Goal: Navigation & Orientation: Find specific page/section

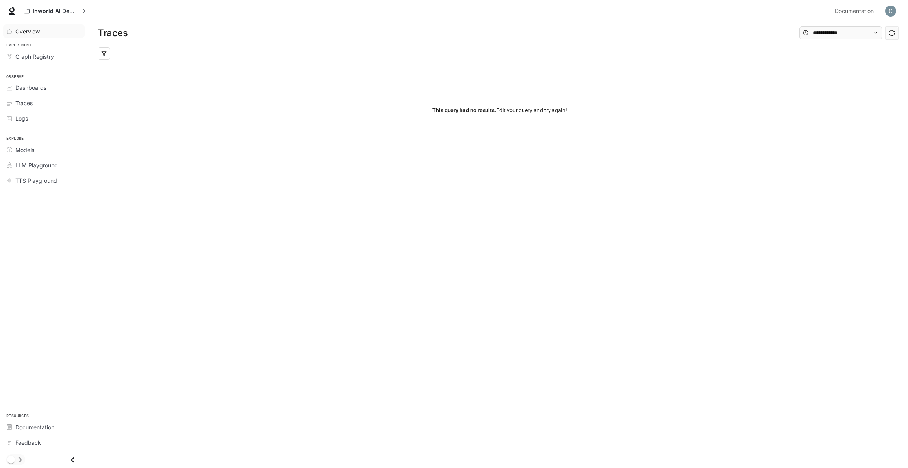
click at [28, 27] on span "Overview" at bounding box center [27, 31] width 24 height 8
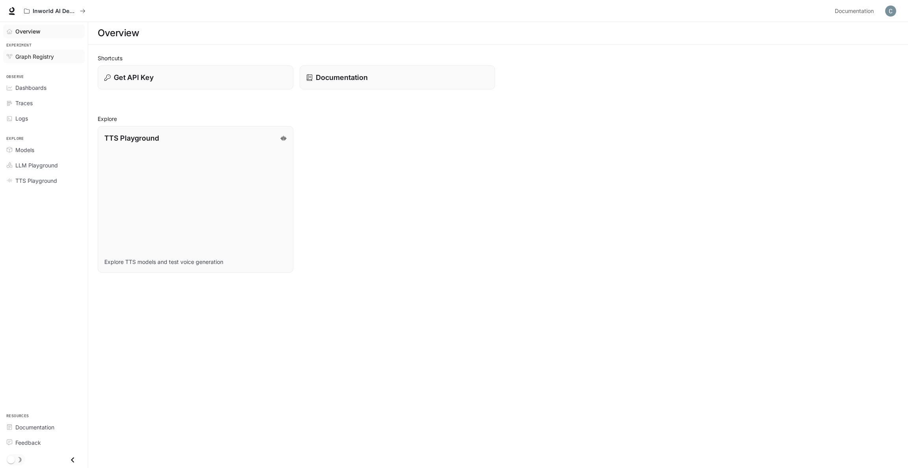
click at [48, 53] on span "Graph Registry" at bounding box center [34, 56] width 39 height 8
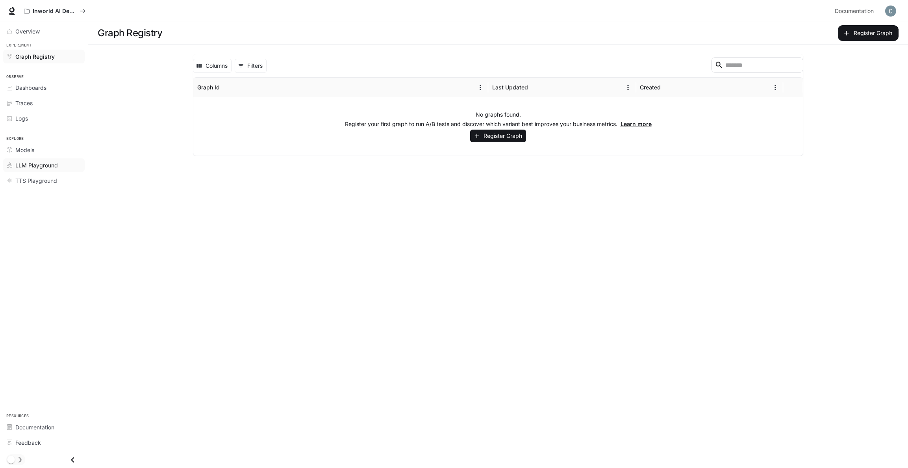
click at [44, 161] on span "LLM Playground" at bounding box center [36, 165] width 43 height 8
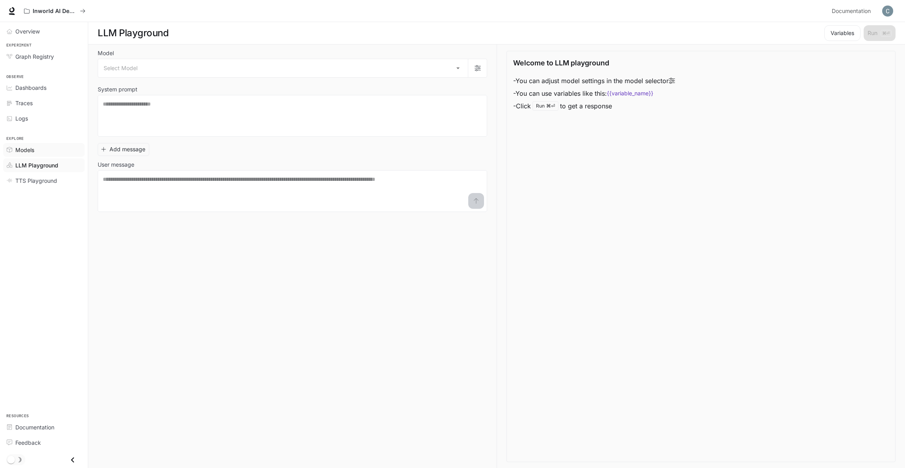
click at [28, 145] on link "Models" at bounding box center [43, 150] width 81 height 14
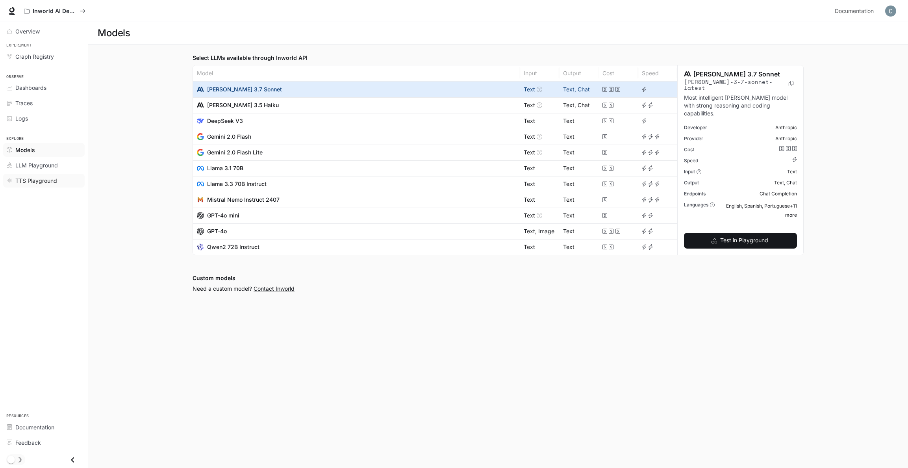
click at [50, 187] on link "TTS Playground" at bounding box center [43, 181] width 81 height 14
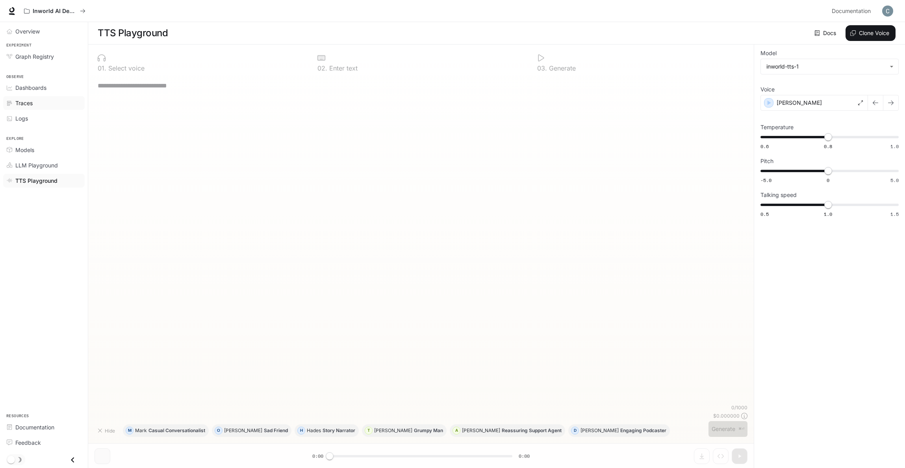
click at [35, 100] on div "Traces" at bounding box center [48, 103] width 66 height 8
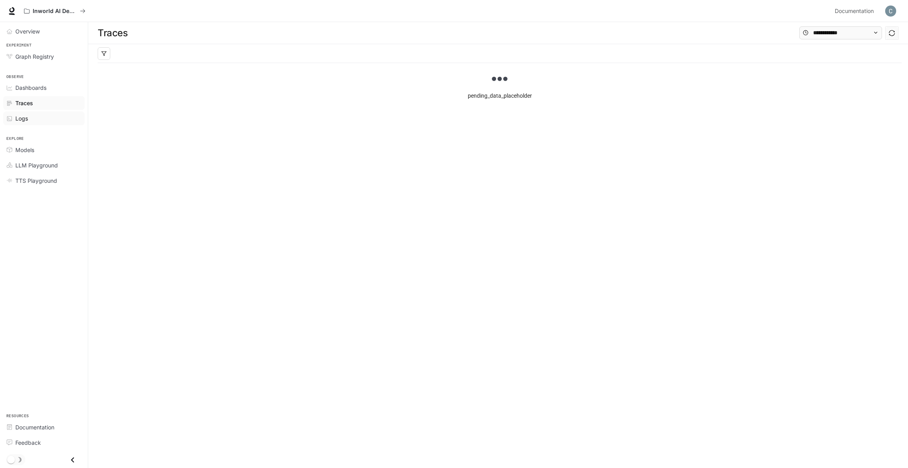
click at [37, 119] on div "Logs" at bounding box center [48, 118] width 66 height 8
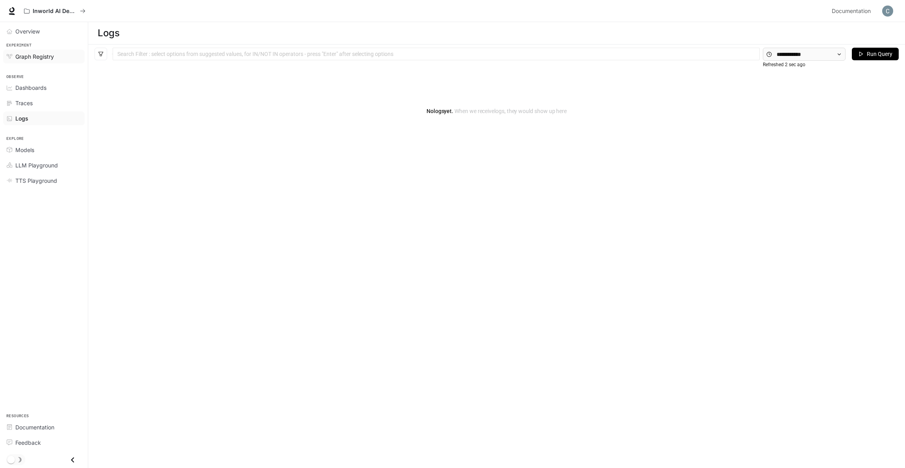
click at [48, 54] on span "Graph Registry" at bounding box center [34, 56] width 39 height 8
